Goal: Find specific page/section: Find specific page/section

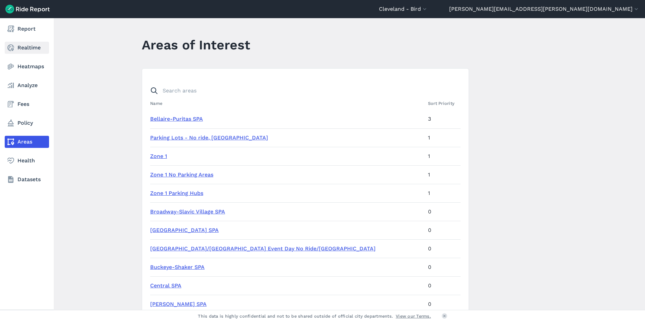
click at [34, 45] on link "Realtime" at bounding box center [27, 48] width 44 height 12
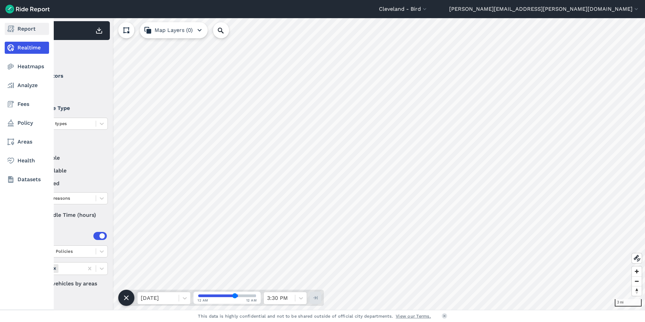
click at [30, 30] on link "Report" at bounding box center [27, 29] width 44 height 12
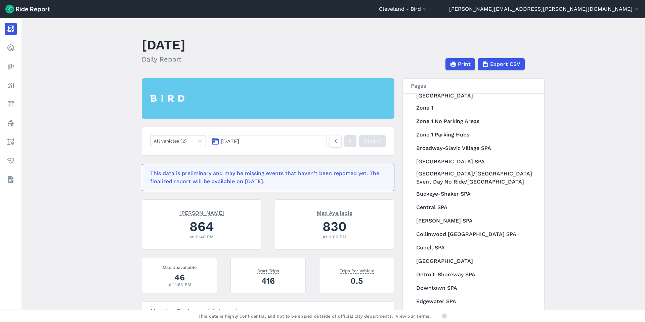
drag, startPoint x: 276, startPoint y: 185, endPoint x: 136, endPoint y: 173, distance: 139.9
click at [136, 173] on main "[DATE] Daily Report Print Export CSV All vehicles (2) [DATE] [DATE] This data i…" at bounding box center [334, 164] width 624 height 292
drag, startPoint x: 128, startPoint y: 175, endPoint x: 281, endPoint y: 174, distance: 152.9
click at [128, 175] on main "[DATE] Daily Report Print Export CSV All vehicles (2) [DATE] [DATE] This data i…" at bounding box center [334, 164] width 624 height 292
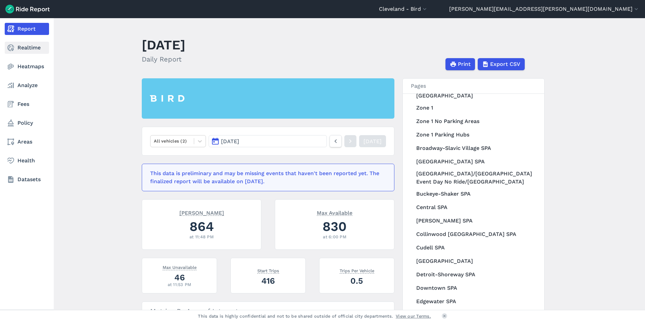
click at [34, 49] on link "Realtime" at bounding box center [27, 48] width 44 height 12
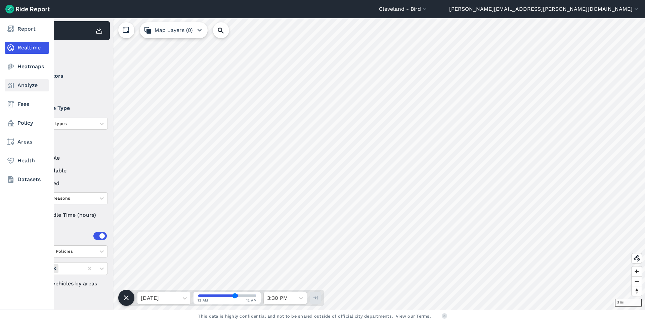
click at [33, 79] on link "Analyze" at bounding box center [27, 85] width 44 height 12
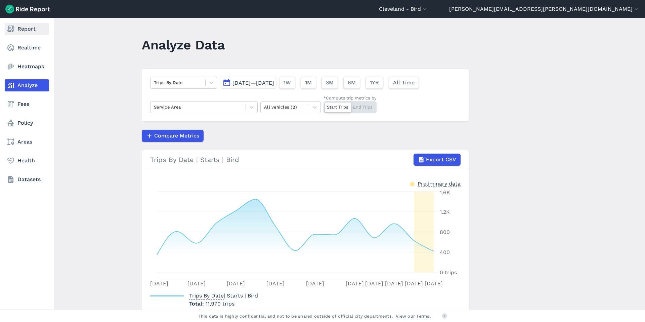
click at [27, 27] on link "Report" at bounding box center [27, 29] width 44 height 12
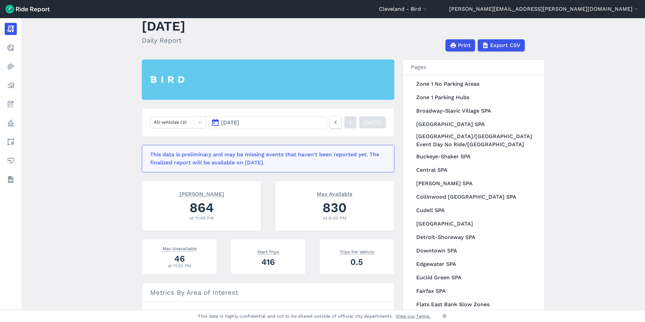
scroll to position [57, 0]
